Goal: Task Accomplishment & Management: Manage account settings

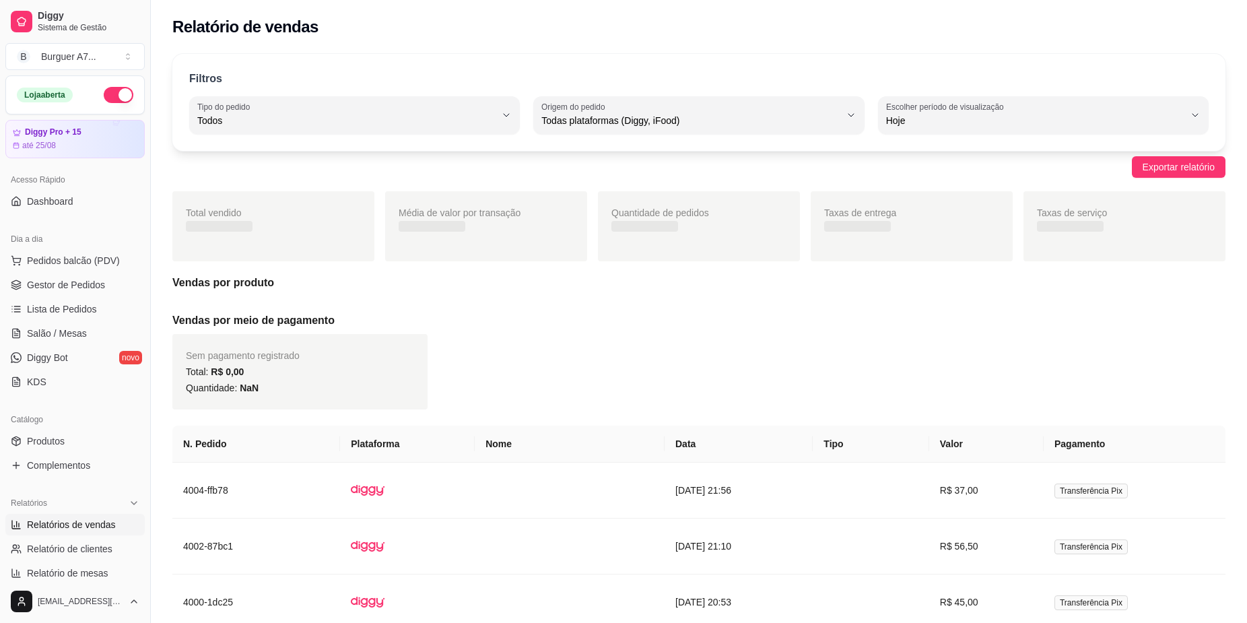
select select "ALL"
select select "0"
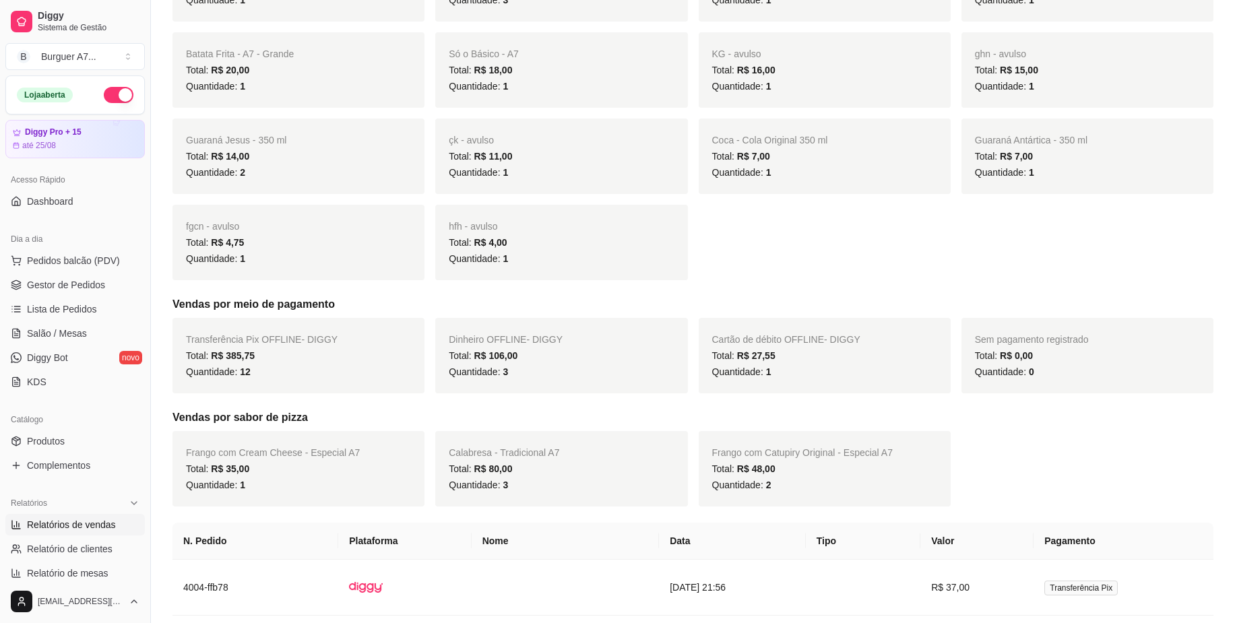
scroll to position [421, 0]
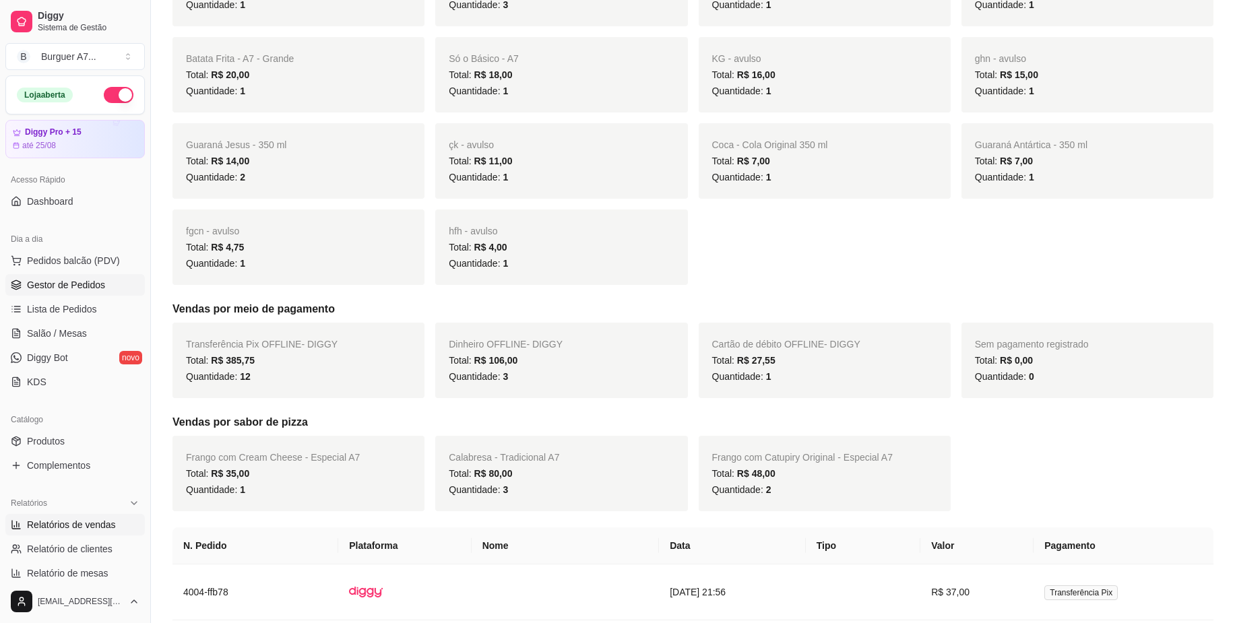
click at [77, 286] on span "Gestor de Pedidos" at bounding box center [66, 284] width 78 height 13
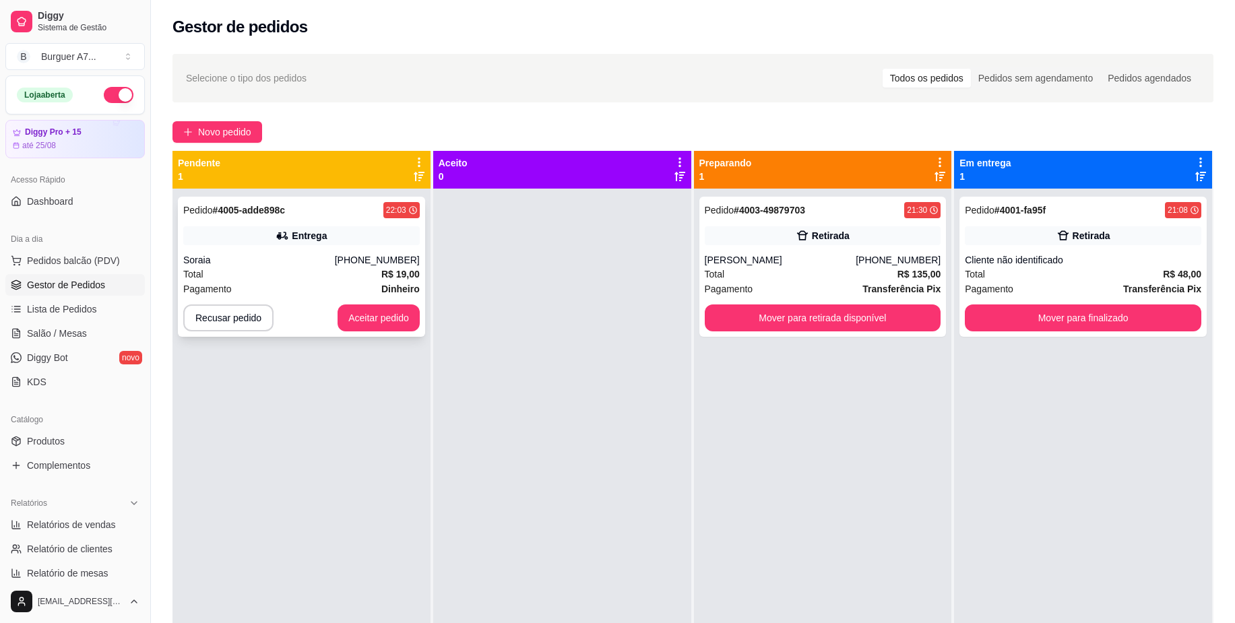
click at [349, 238] on div "Entrega" at bounding box center [301, 235] width 236 height 19
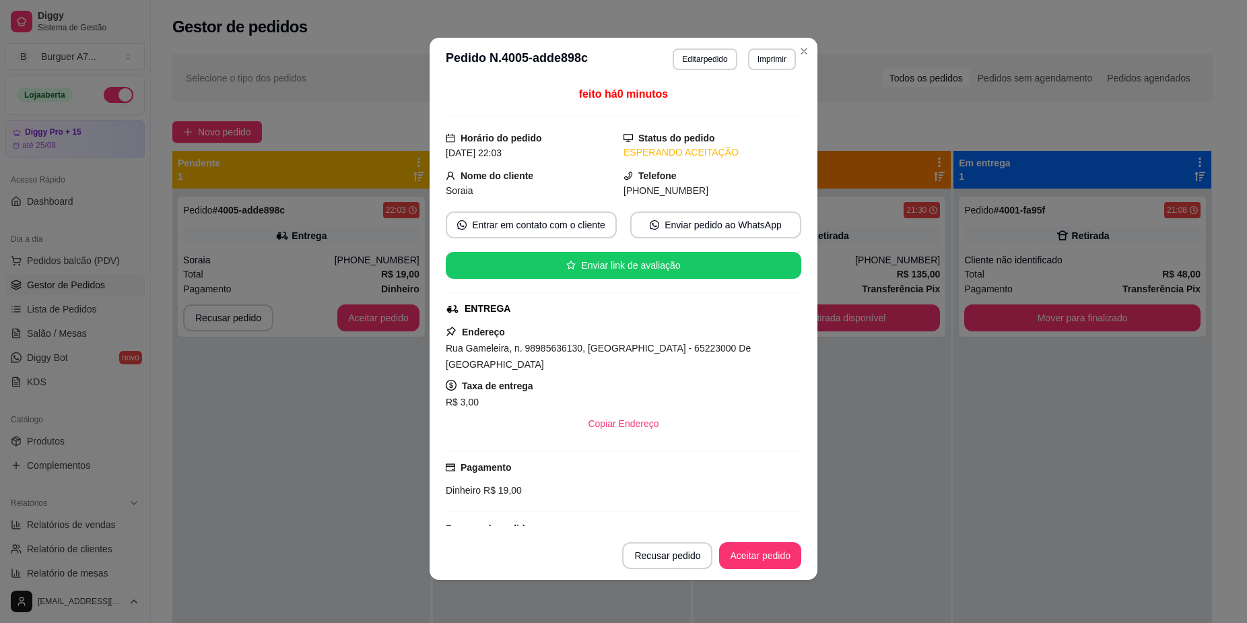
scroll to position [84, 0]
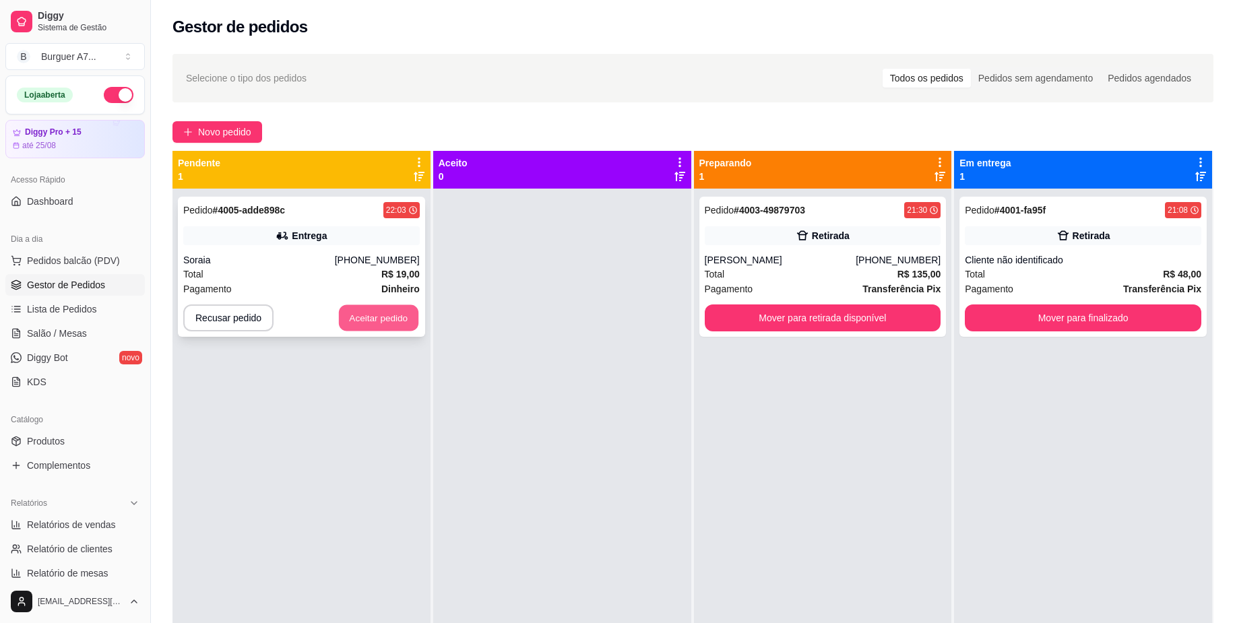
click at [374, 321] on button "Aceitar pedido" at bounding box center [378, 318] width 79 height 26
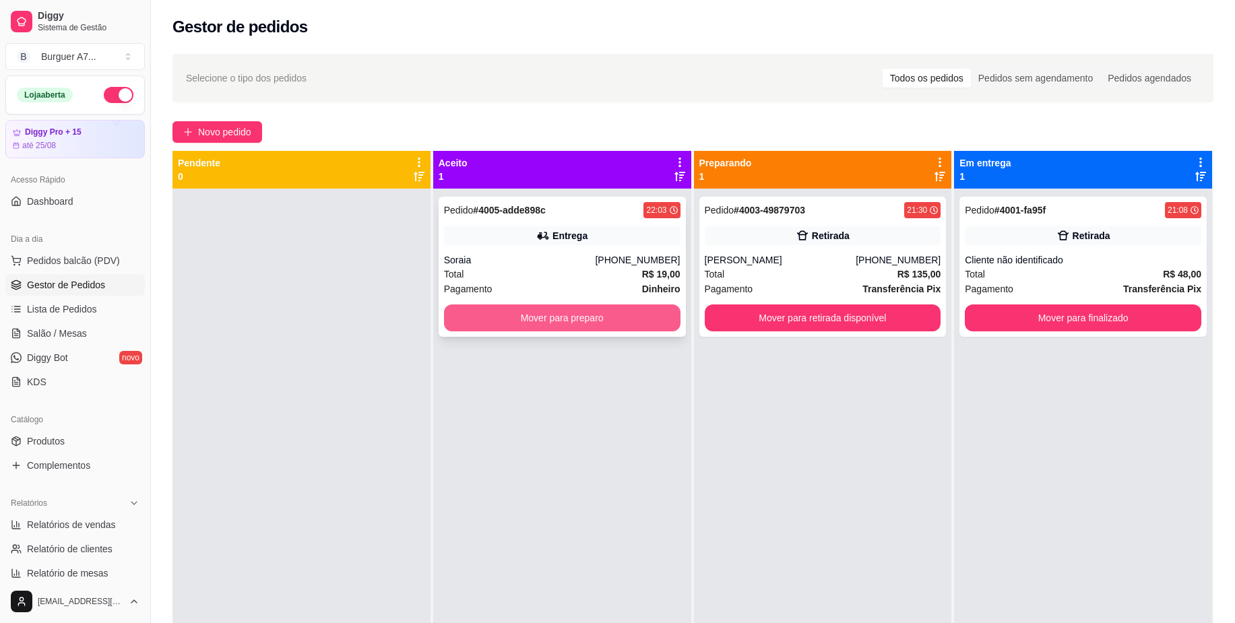
click at [496, 314] on button "Mover para preparo" at bounding box center [562, 317] width 236 height 27
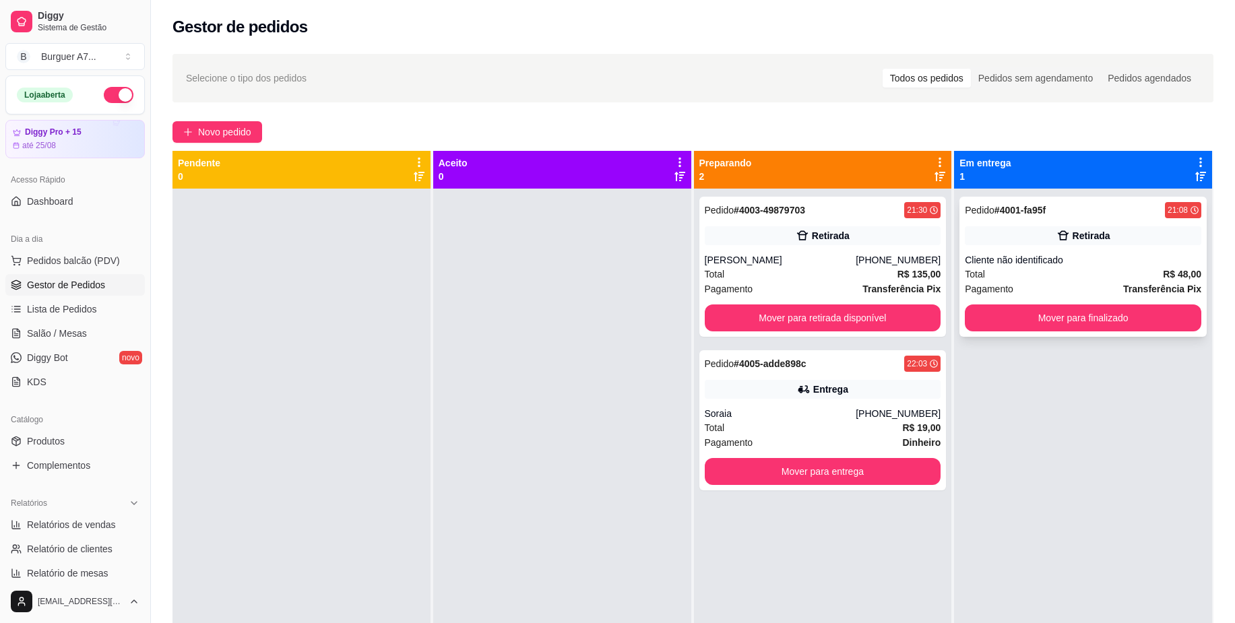
click at [1057, 257] on div "Cliente não identificado" at bounding box center [1082, 259] width 236 height 13
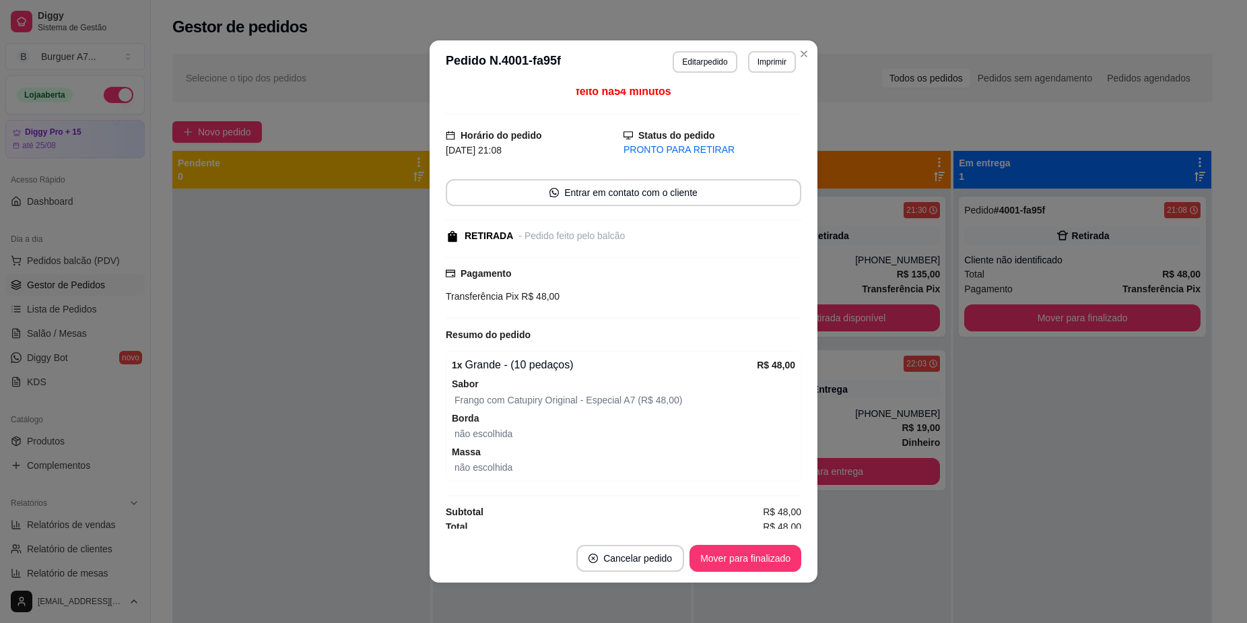
scroll to position [11, 0]
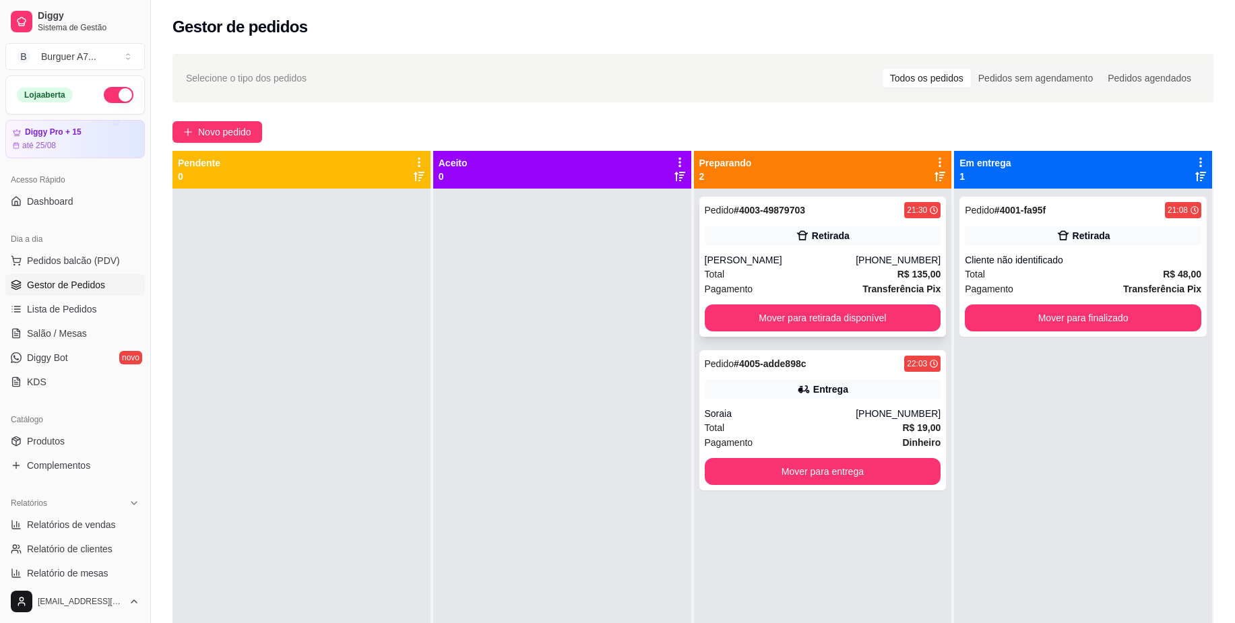
click at [884, 256] on div "[PHONE_NUMBER]" at bounding box center [897, 259] width 85 height 13
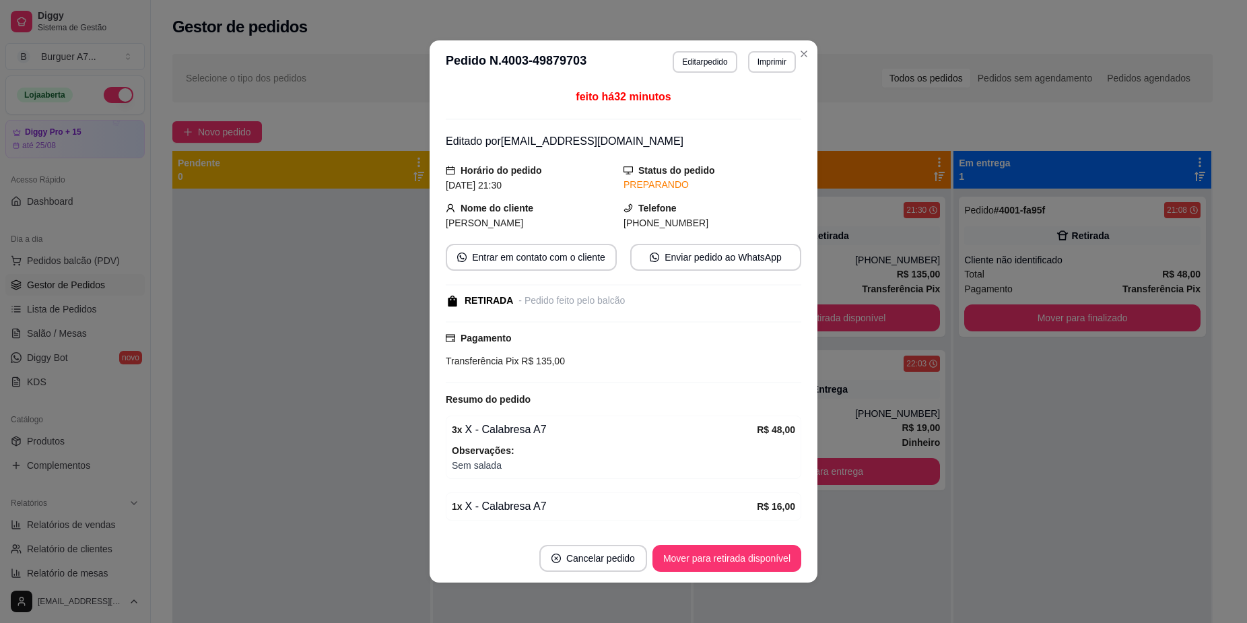
scroll to position [211, 0]
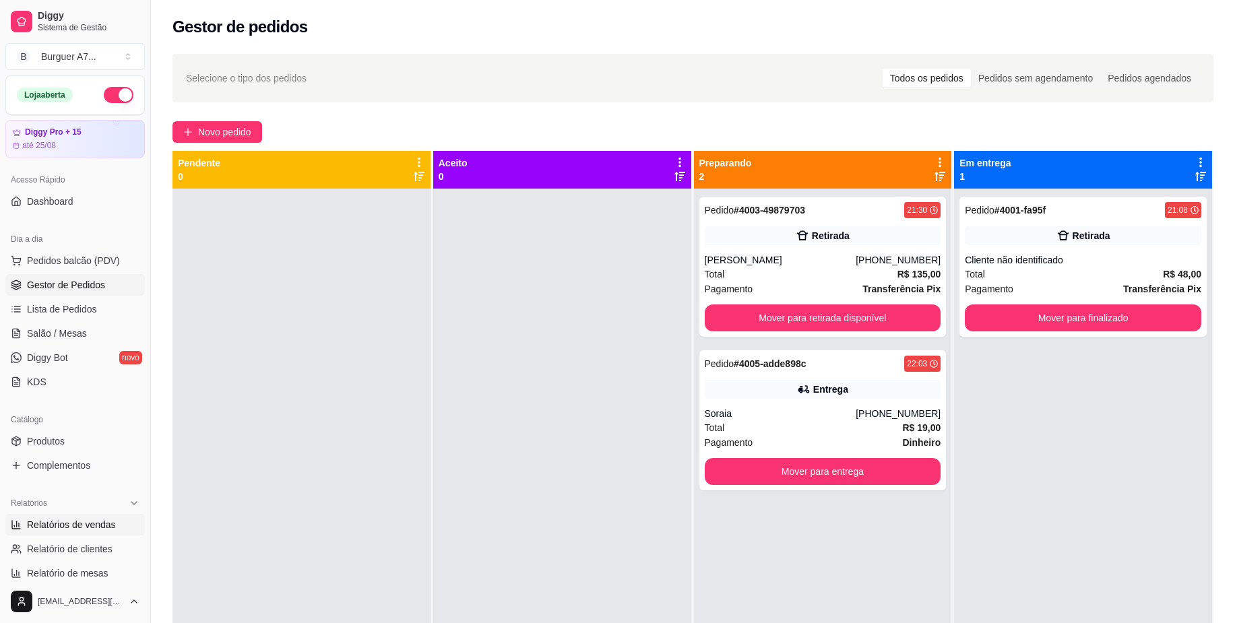
click at [69, 517] on link "Relatórios de vendas" at bounding box center [74, 525] width 139 height 22
select select "ALL"
select select "0"
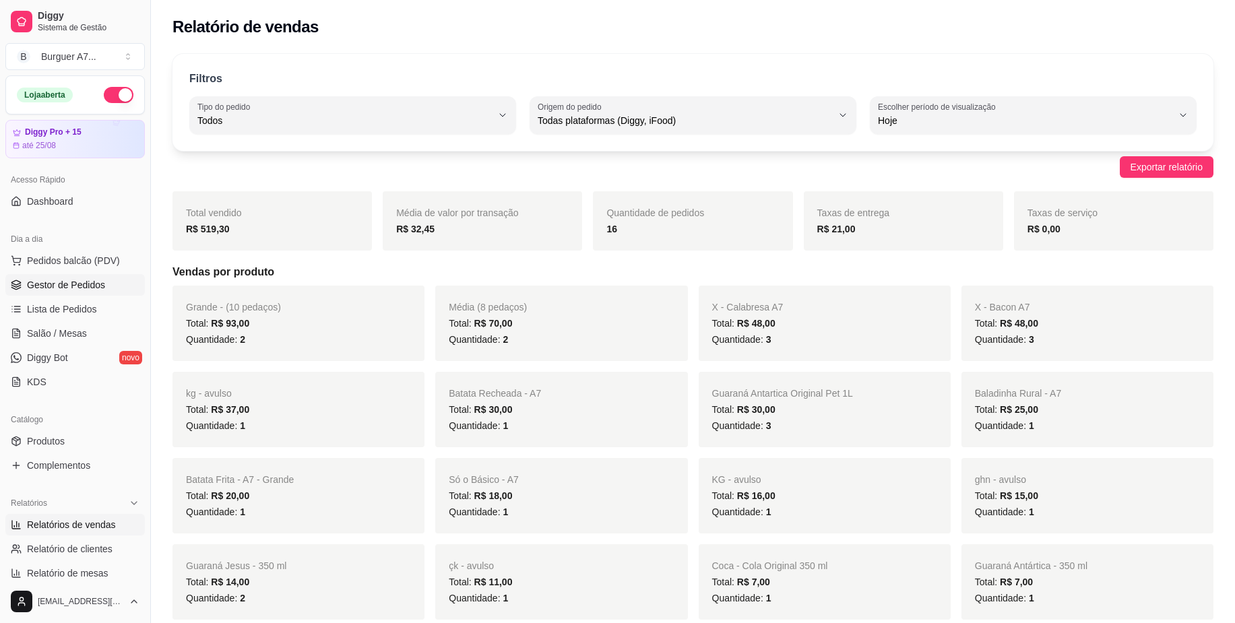
click at [77, 283] on span "Gestor de Pedidos" at bounding box center [66, 284] width 78 height 13
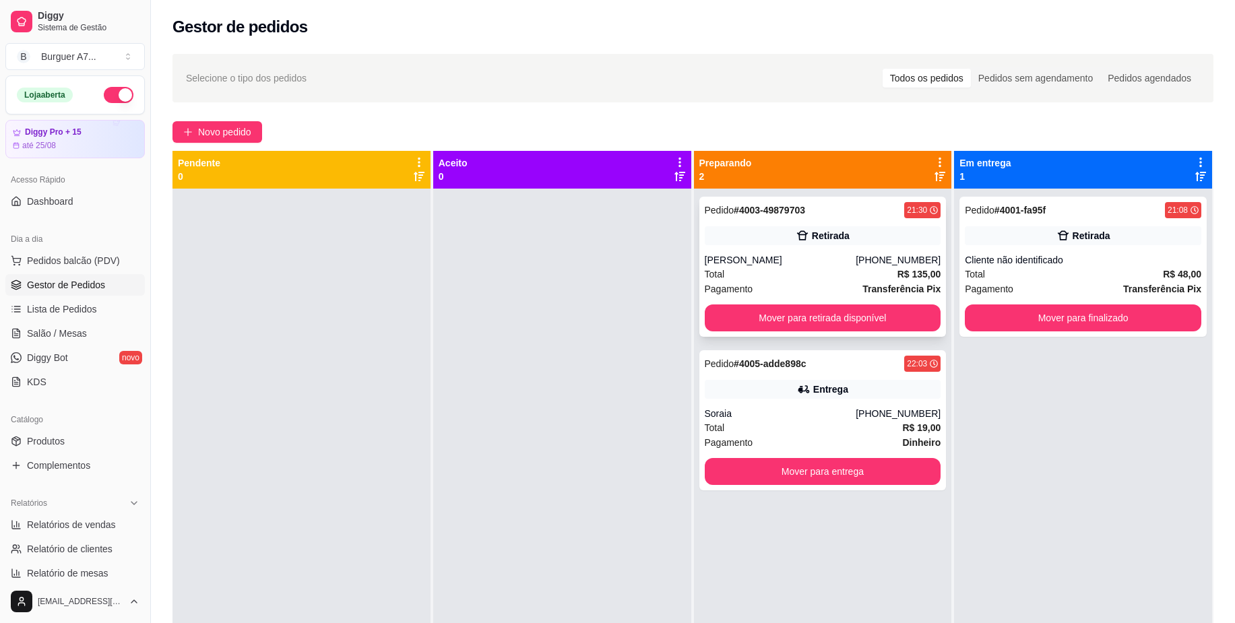
click at [876, 228] on div "Retirada" at bounding box center [822, 235] width 236 height 19
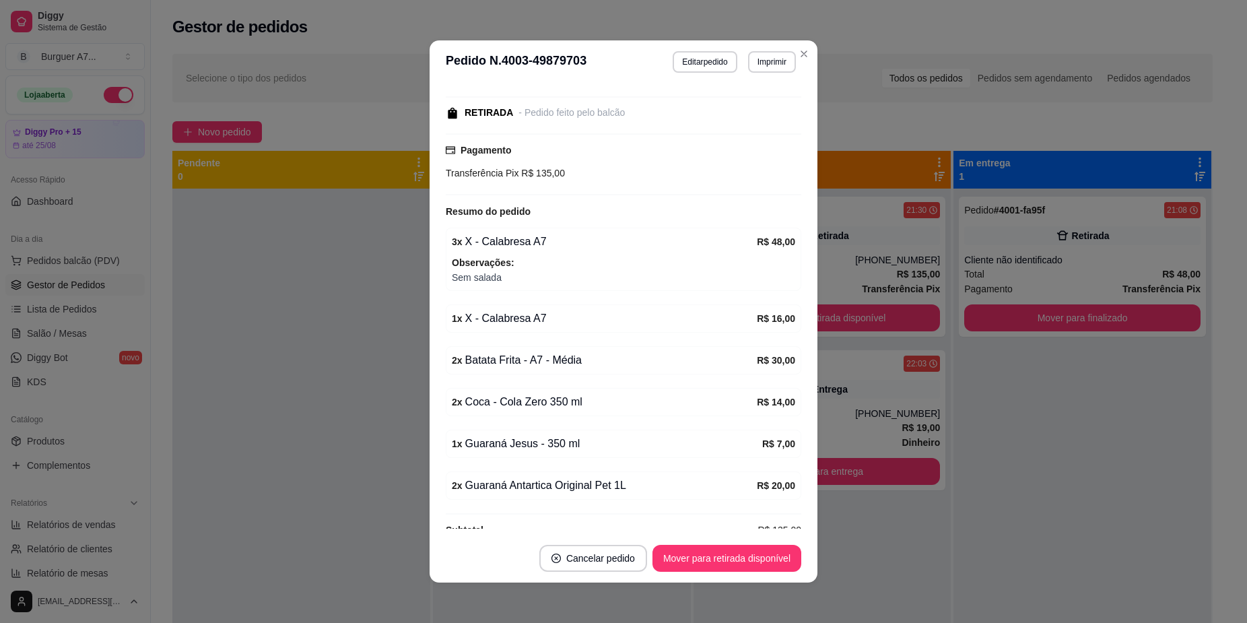
scroll to position [211, 0]
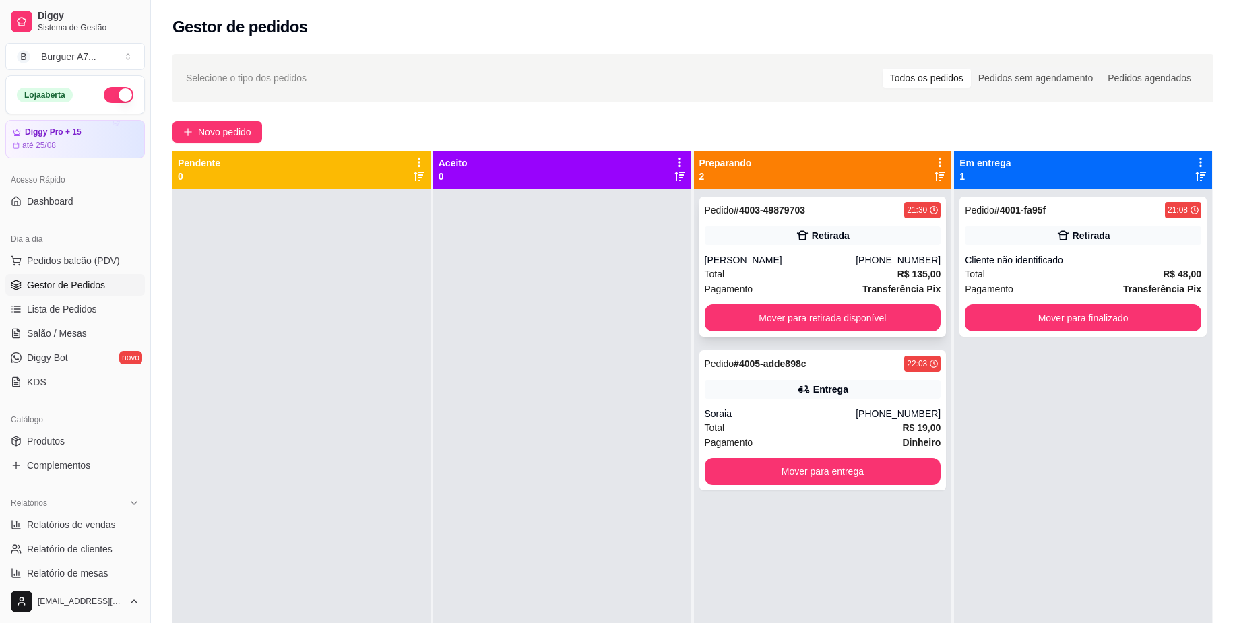
click at [836, 232] on div "Retirada" at bounding box center [822, 235] width 236 height 19
click at [855, 310] on button "Mover para retirada disponível" at bounding box center [822, 317] width 236 height 27
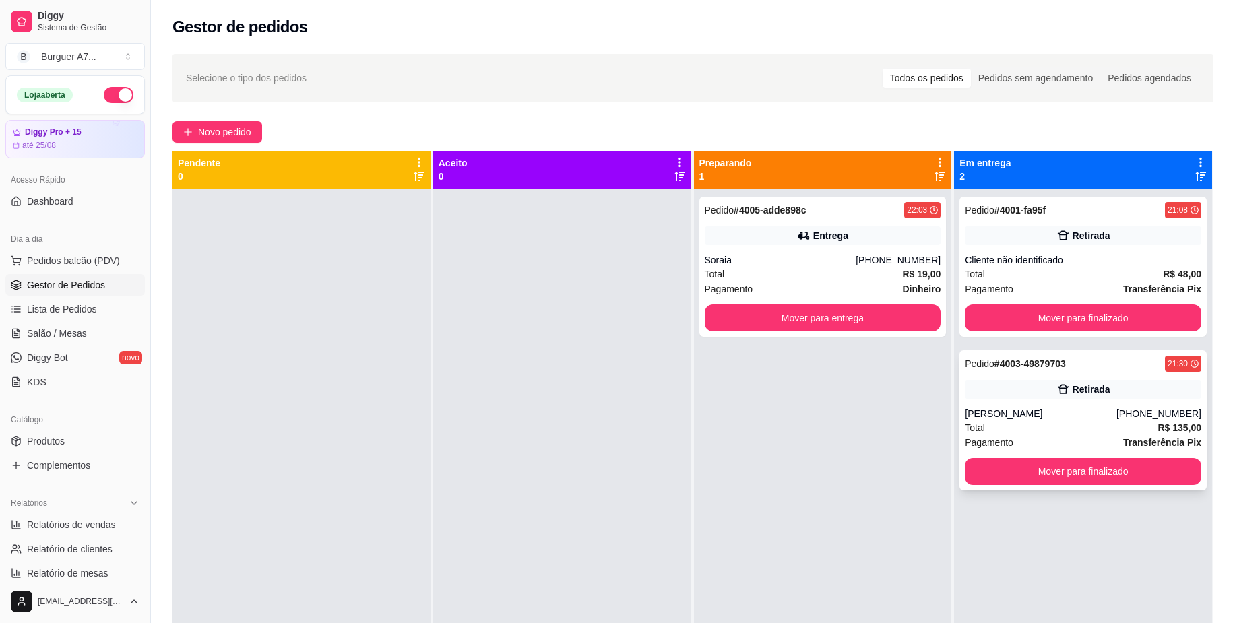
click at [1085, 408] on div "[PERSON_NAME]" at bounding box center [1040, 413] width 152 height 13
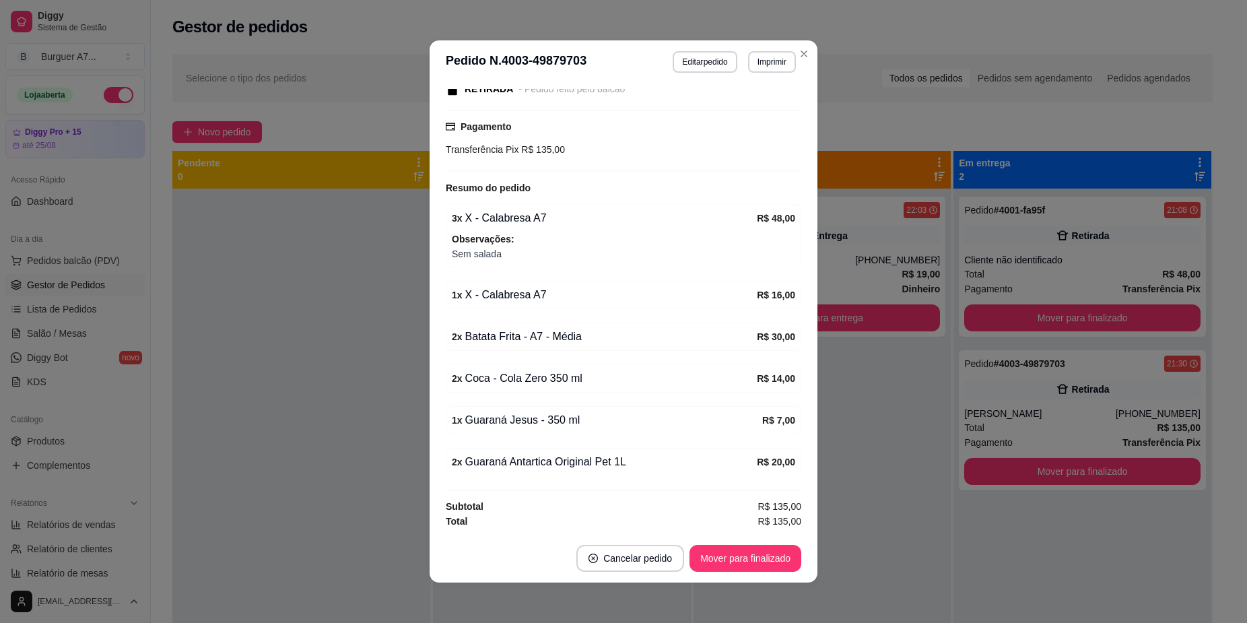
scroll to position [3, 0]
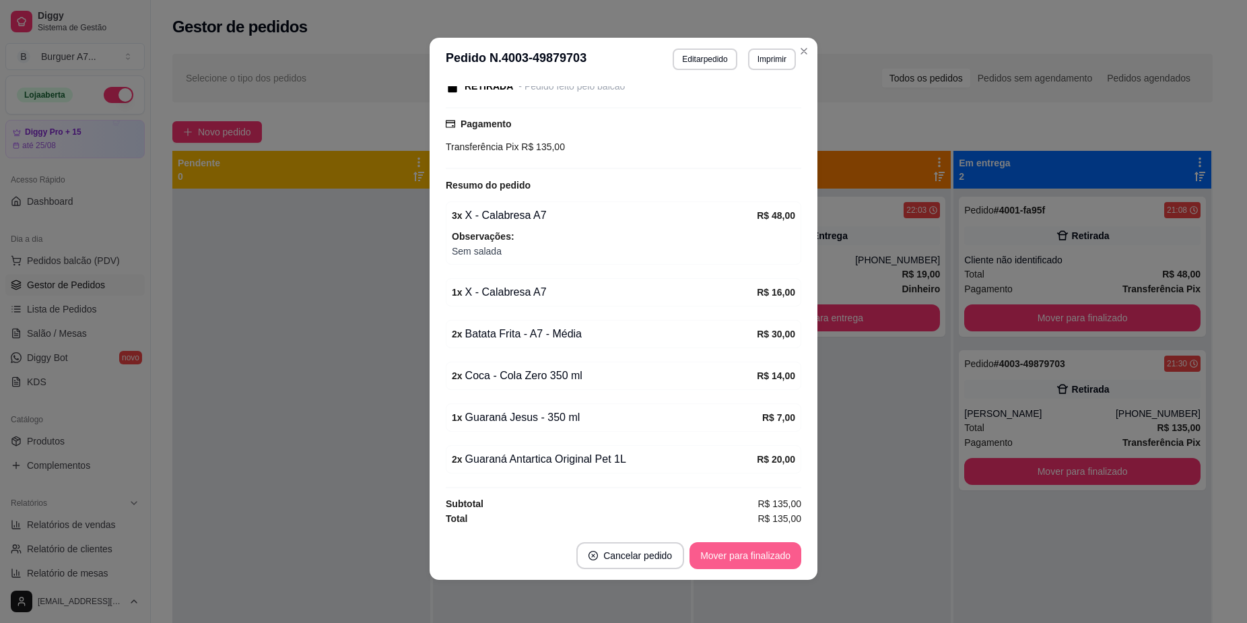
click at [726, 560] on button "Mover para finalizado" at bounding box center [746, 555] width 112 height 27
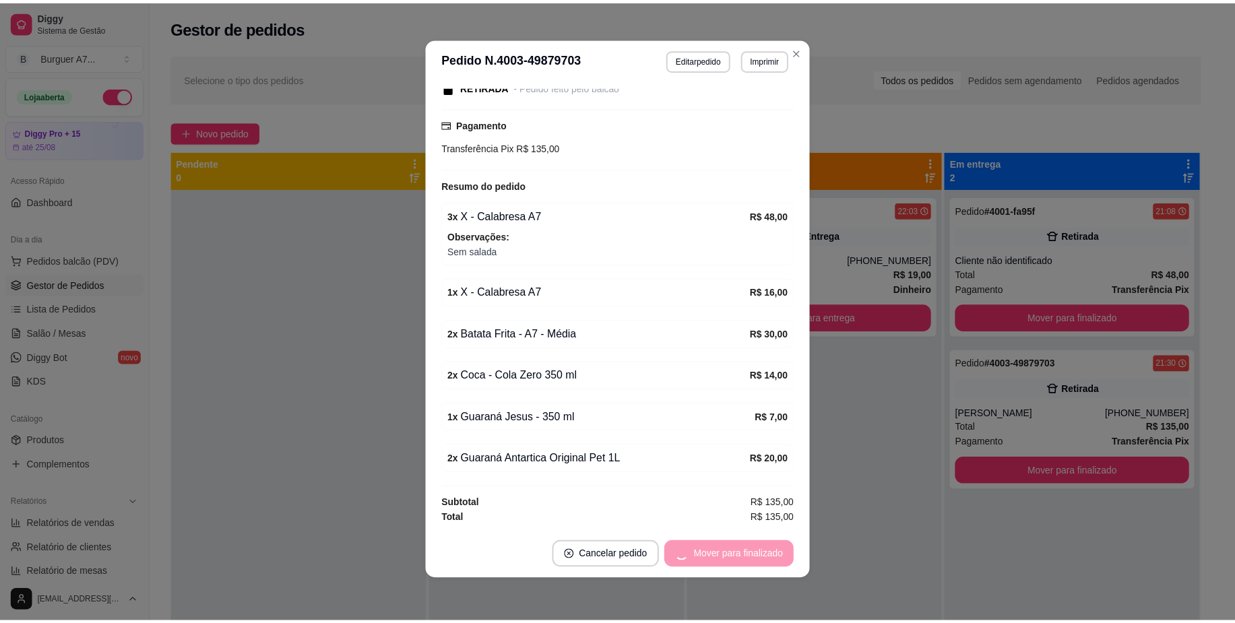
scroll to position [167, 0]
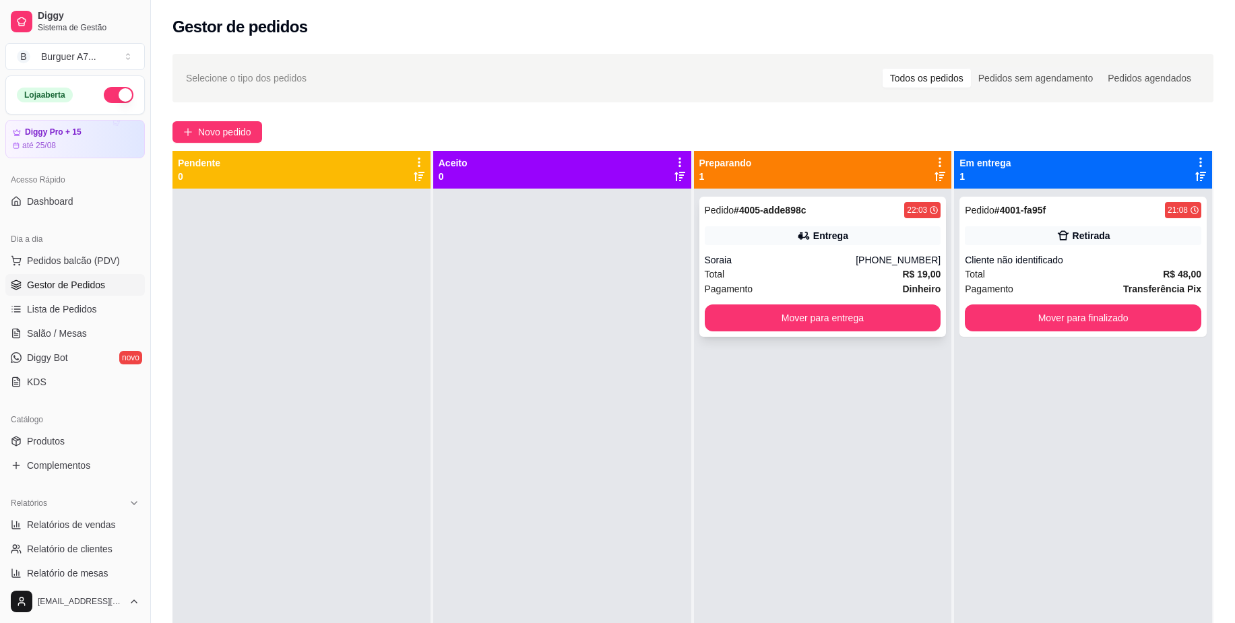
click at [819, 252] on div "Pedido # 4005-adde898c 22:03 Entrega Soraia [PHONE_NUMBER] Total R$ 19,00 Pagam…" at bounding box center [822, 267] width 247 height 140
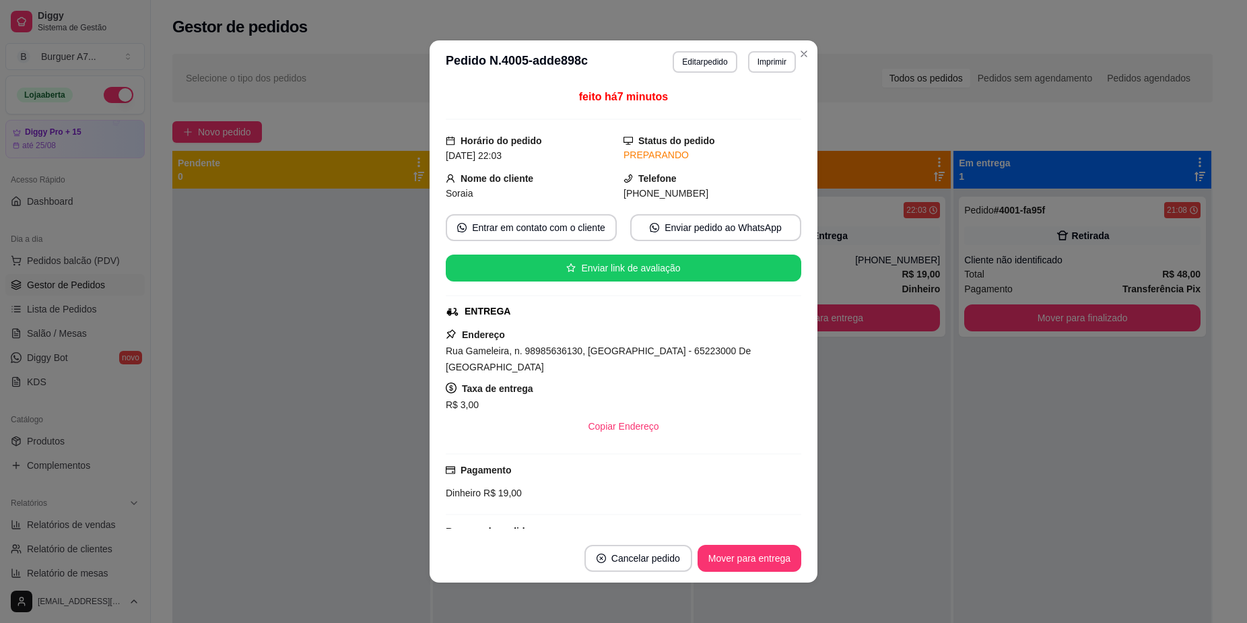
click at [762, 475] on div "**********" at bounding box center [623, 311] width 1247 height 623
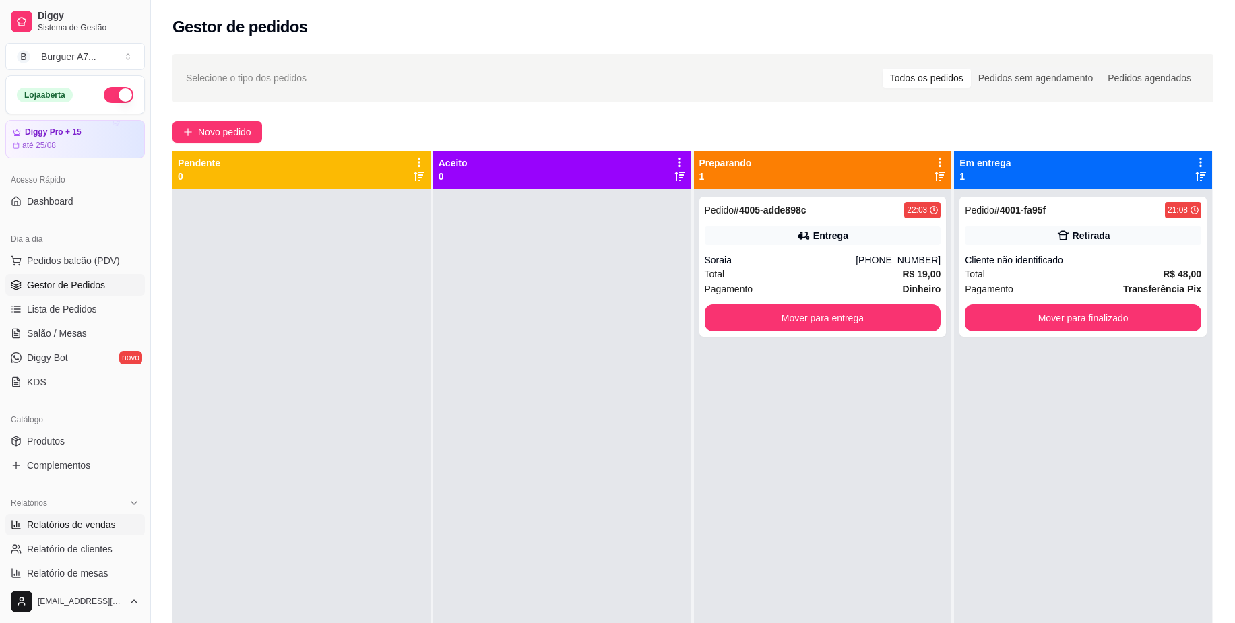
click at [107, 528] on span "Relatórios de vendas" at bounding box center [71, 524] width 89 height 13
select select "ALL"
select select "0"
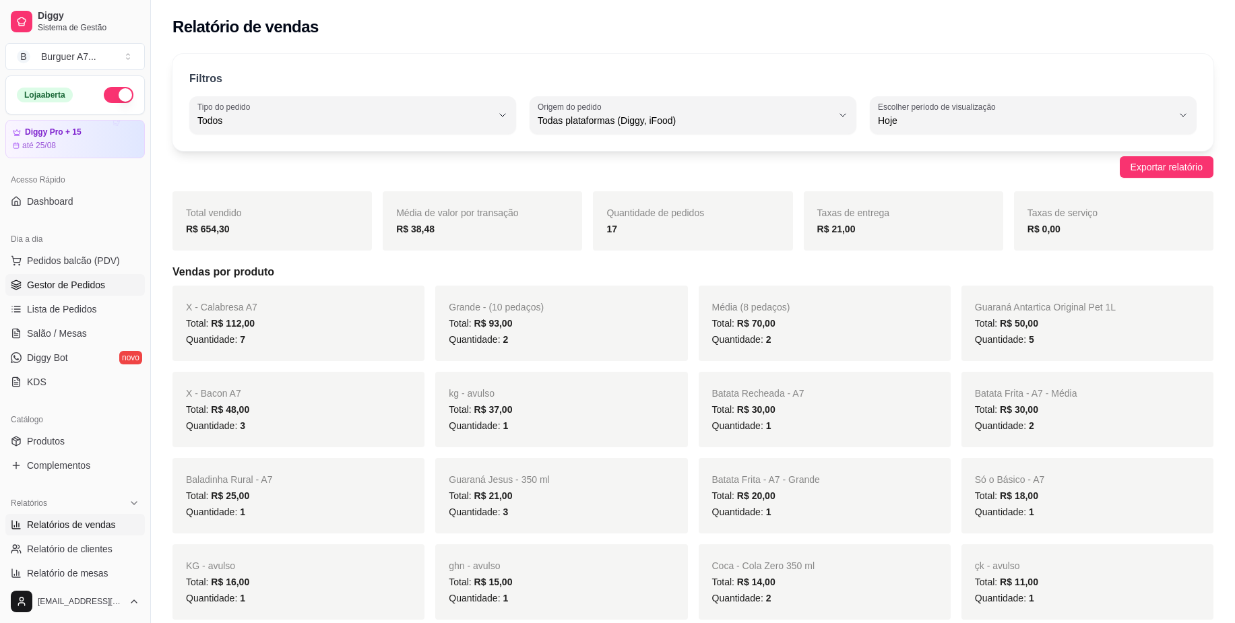
click at [104, 290] on link "Gestor de Pedidos" at bounding box center [74, 285] width 139 height 22
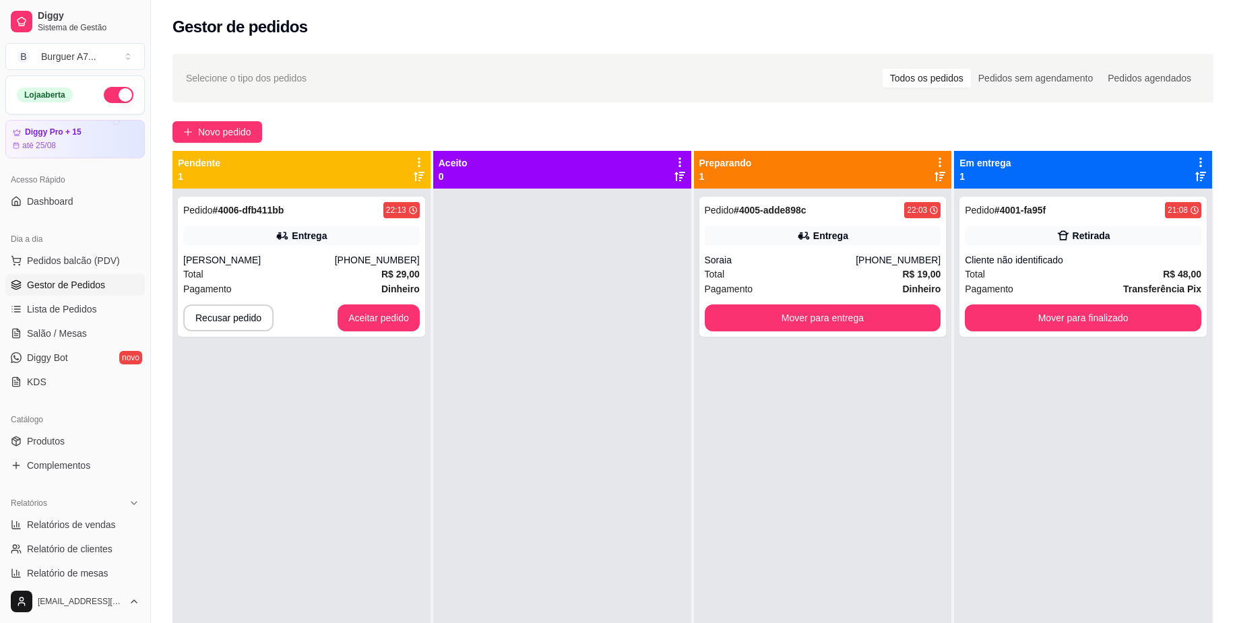
drag, startPoint x: 685, startPoint y: 249, endPoint x: 688, endPoint y: 343, distance: 93.7
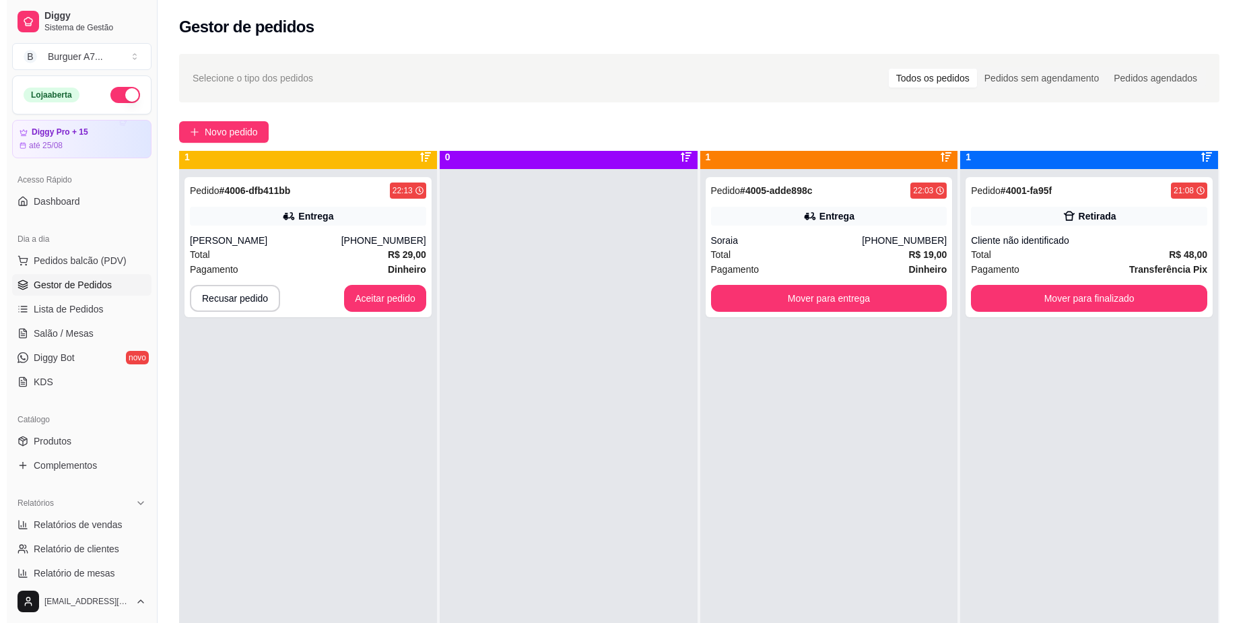
scroll to position [38, 0]
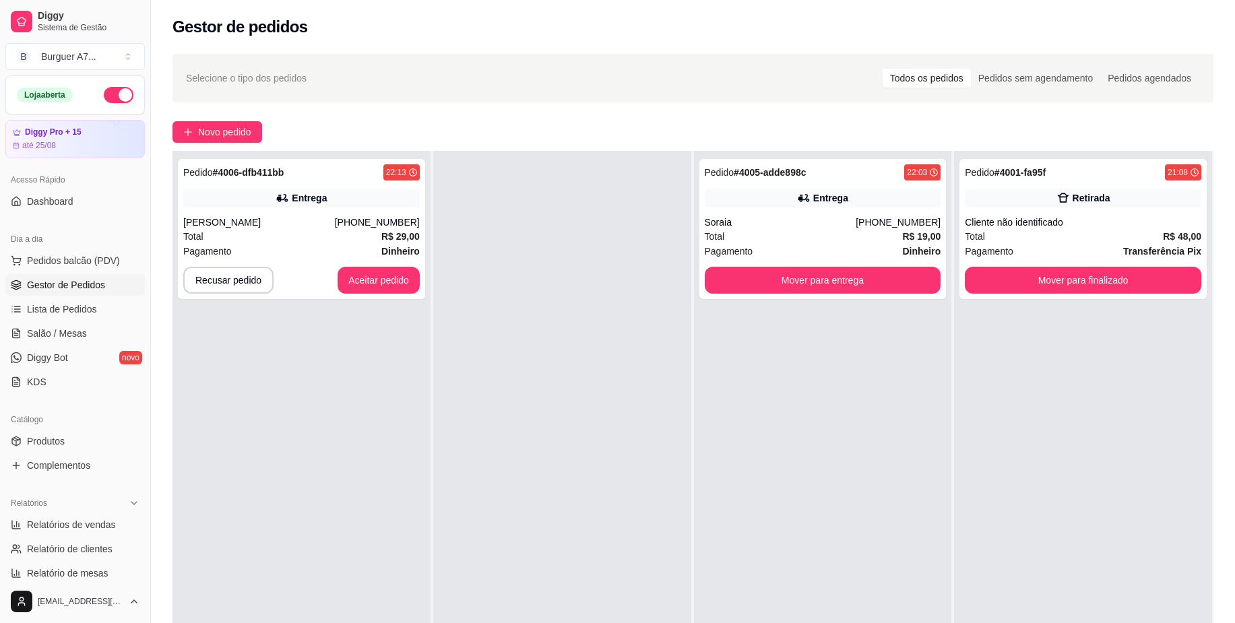
click at [758, 129] on div "Novo pedido" at bounding box center [692, 132] width 1041 height 22
click at [867, 213] on div "Pedido # 4005-adde898c 22:03 Entrega Soraia [PHONE_NUMBER] Total R$ 19,00 Pagam…" at bounding box center [822, 229] width 247 height 140
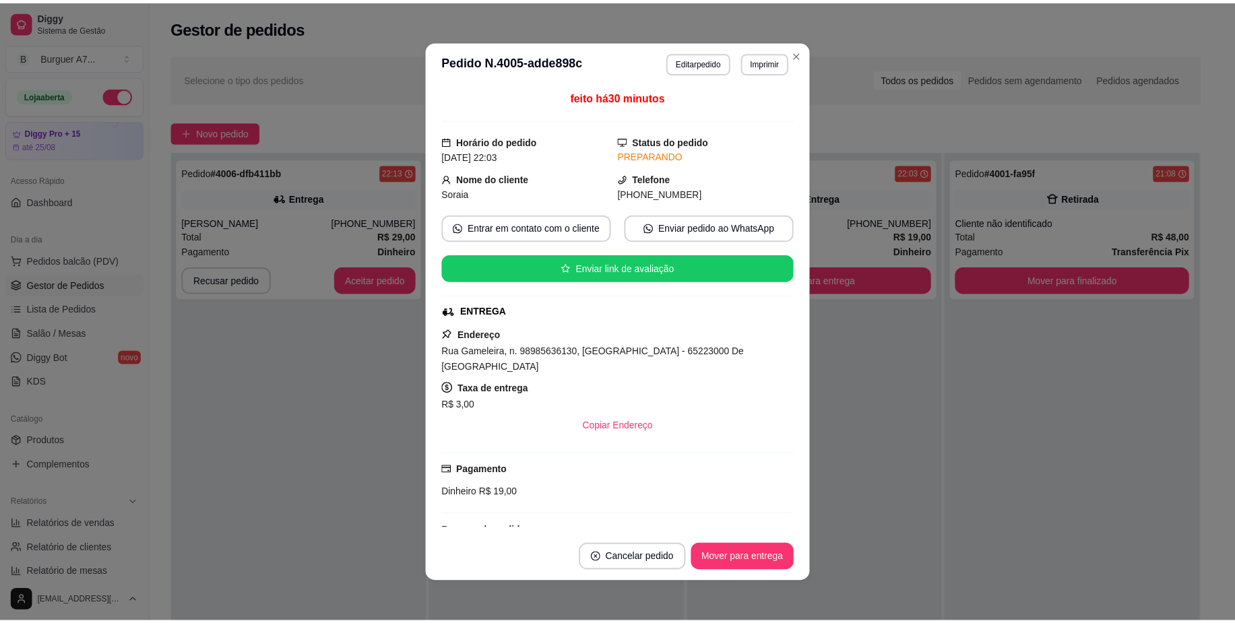
scroll to position [84, 0]
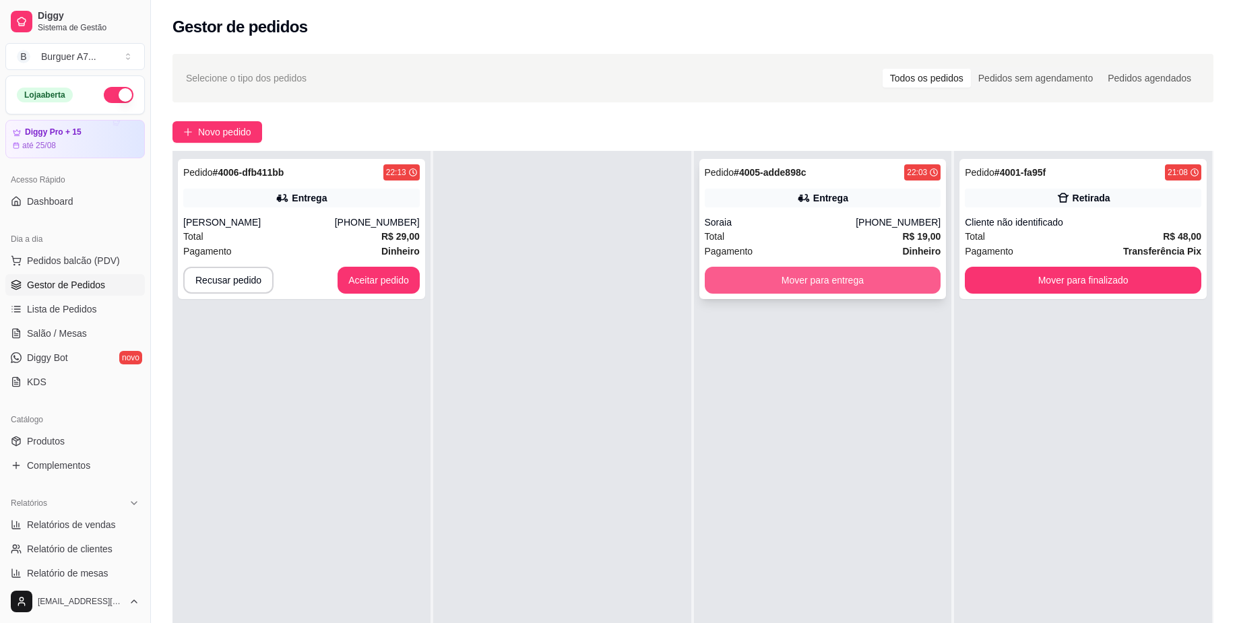
click at [916, 269] on button "Mover para entrega" at bounding box center [822, 280] width 236 height 27
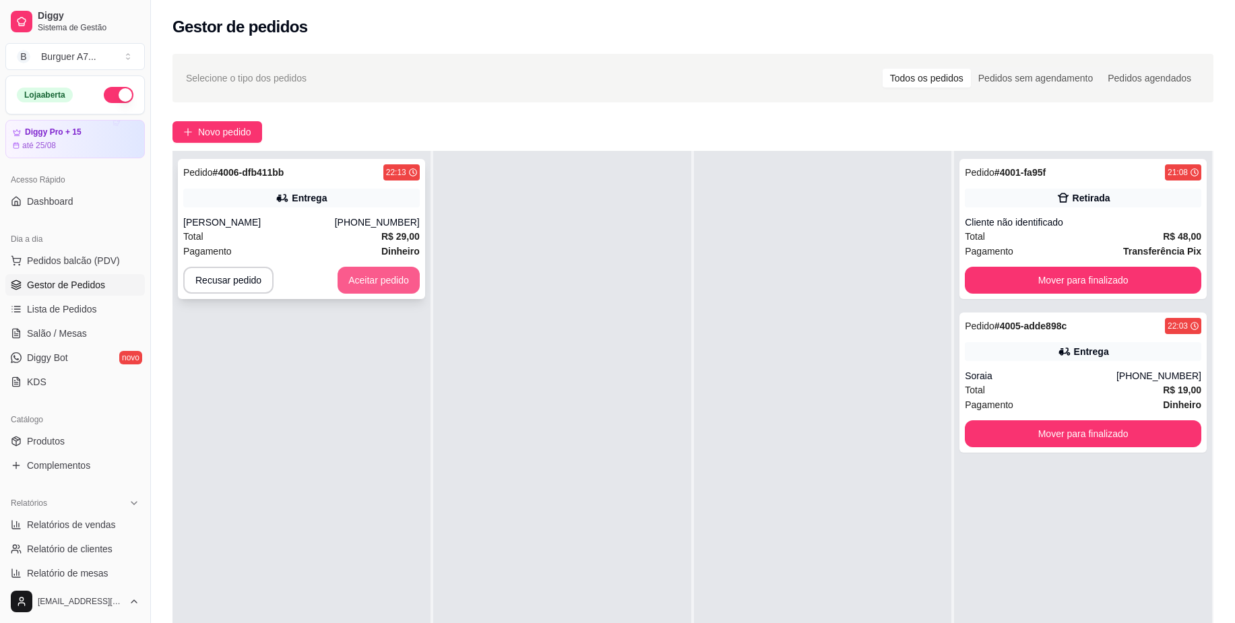
click at [379, 279] on button "Aceitar pedido" at bounding box center [378, 280] width 82 height 27
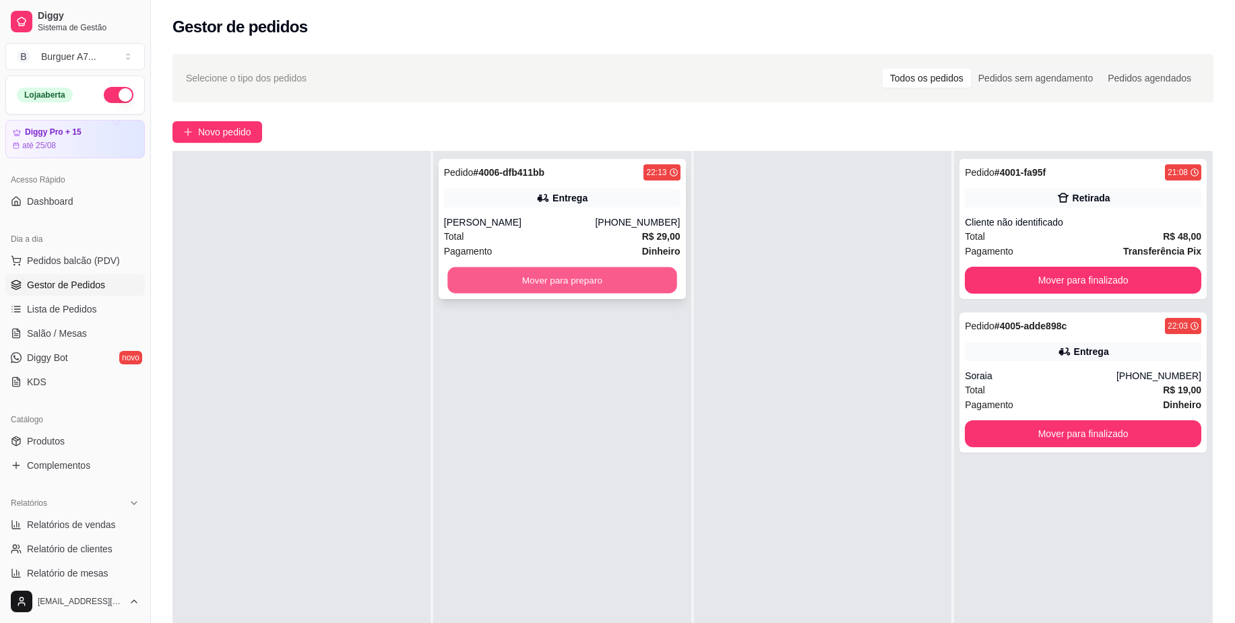
click at [565, 285] on button "Mover para preparo" at bounding box center [561, 280] width 229 height 26
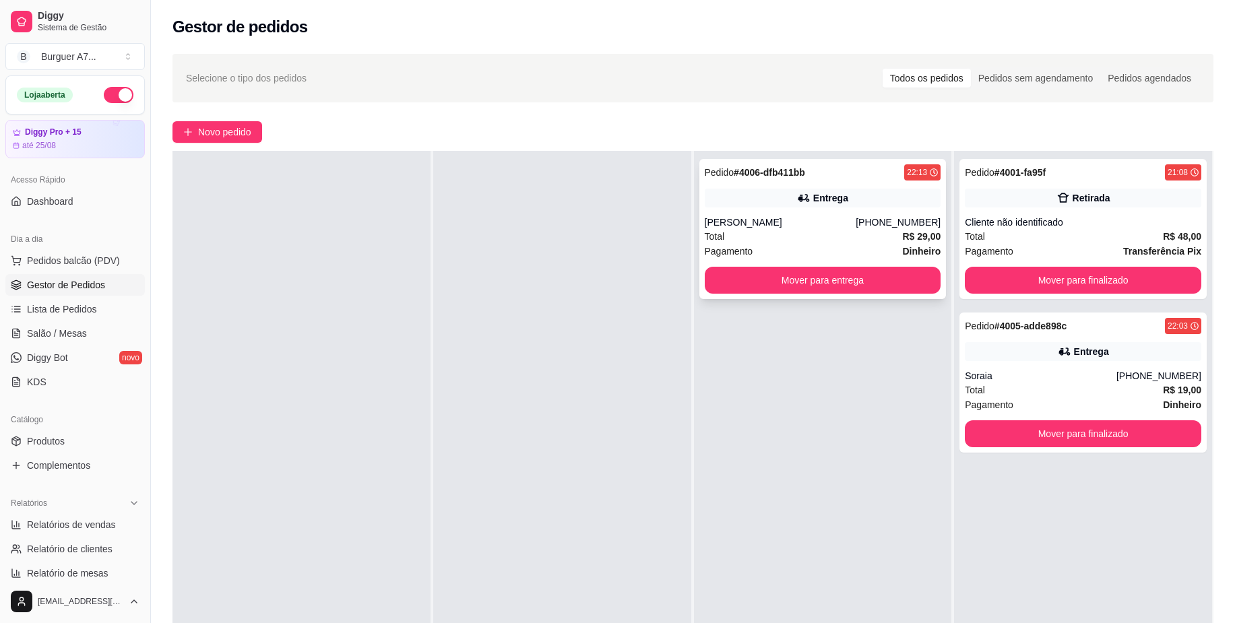
click at [931, 285] on div "Pedido # 4006-dfb411bb 22:13 Entrega [PERSON_NAME] [PHONE_NUMBER] Total R$ 29,0…" at bounding box center [822, 229] width 247 height 140
click at [915, 277] on button "Mover para entrega" at bounding box center [822, 280] width 229 height 26
